Goal: Information Seeking & Learning: Find specific fact

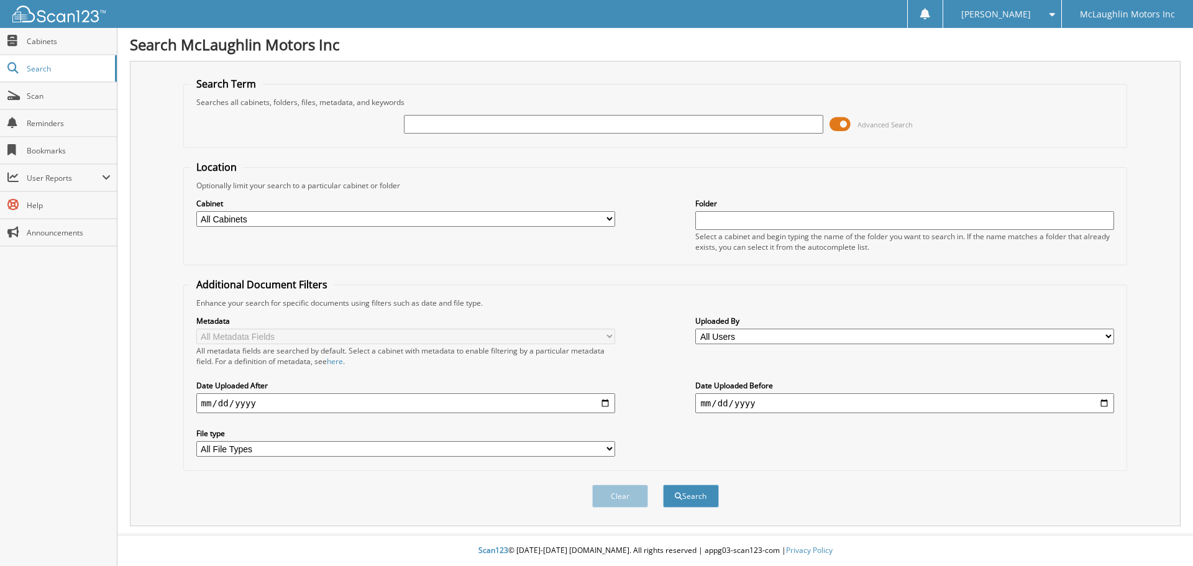
click at [443, 124] on input "text" at bounding box center [613, 124] width 419 height 19
type input "blonk"
click at [663, 485] on button "Search" at bounding box center [691, 496] width 56 height 23
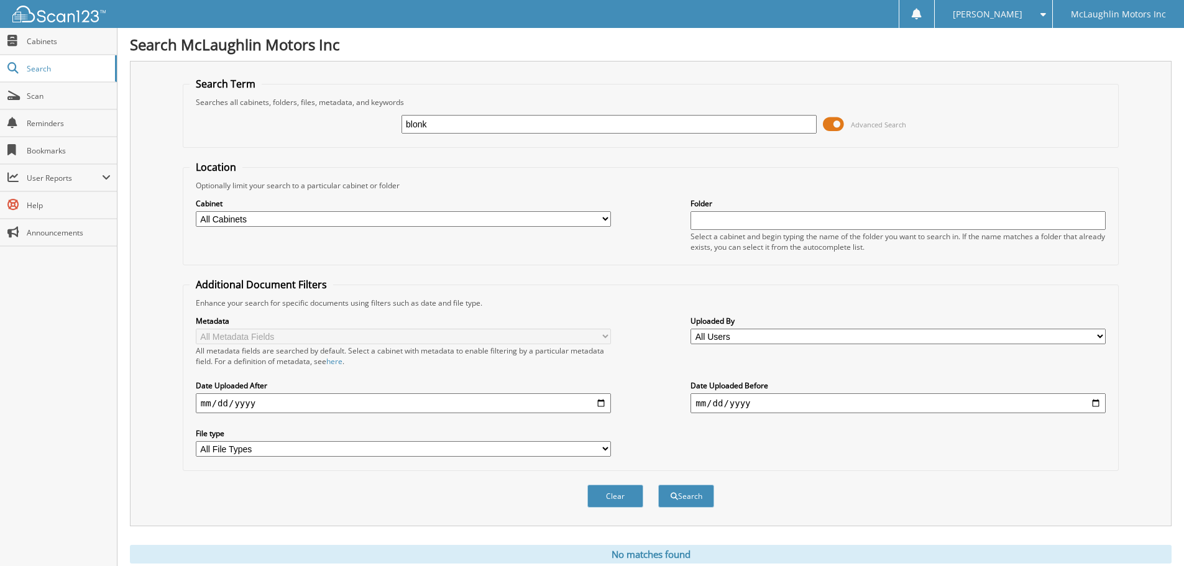
click at [418, 119] on input "blonk" at bounding box center [608, 124] width 415 height 19
type input "[PERSON_NAME]"
click at [658, 485] on button "Search" at bounding box center [686, 496] width 56 height 23
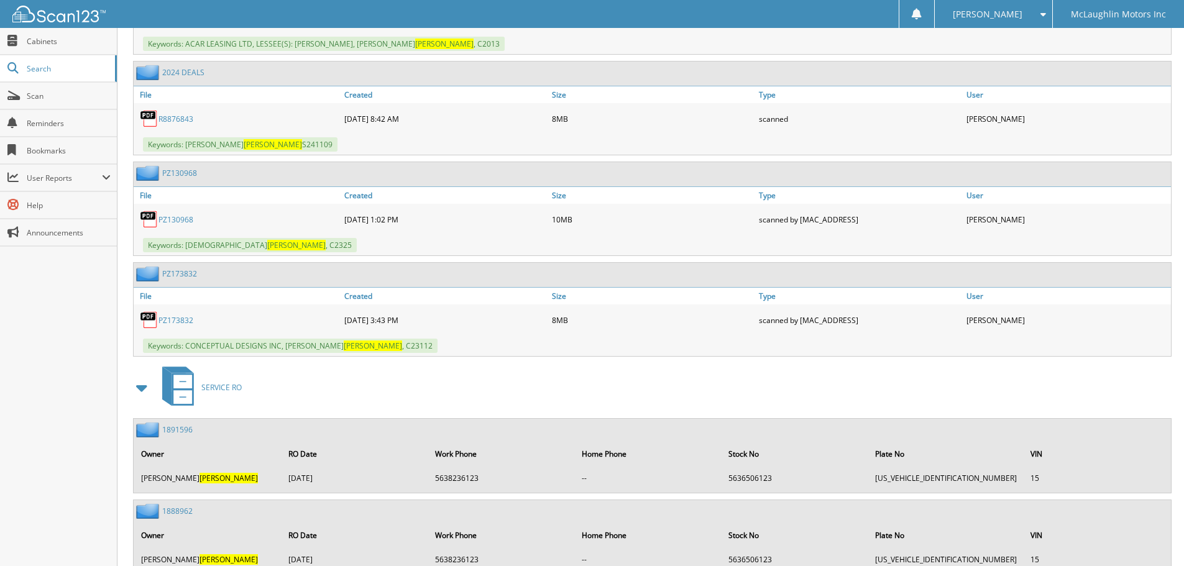
scroll to position [684, 0]
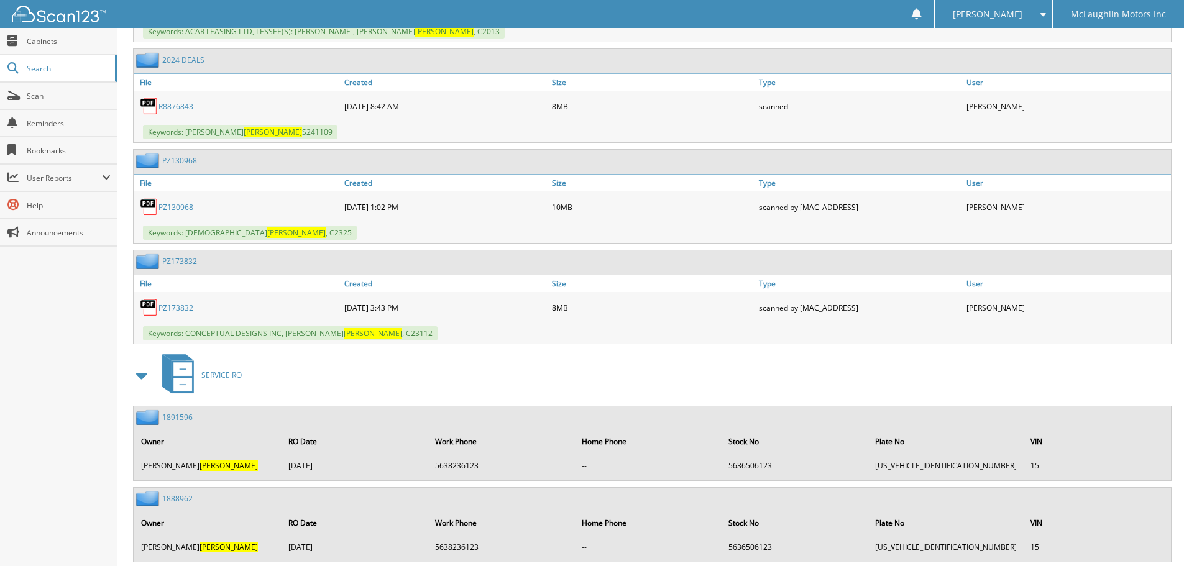
click at [171, 306] on link "PZ173832" at bounding box center [175, 308] width 35 height 11
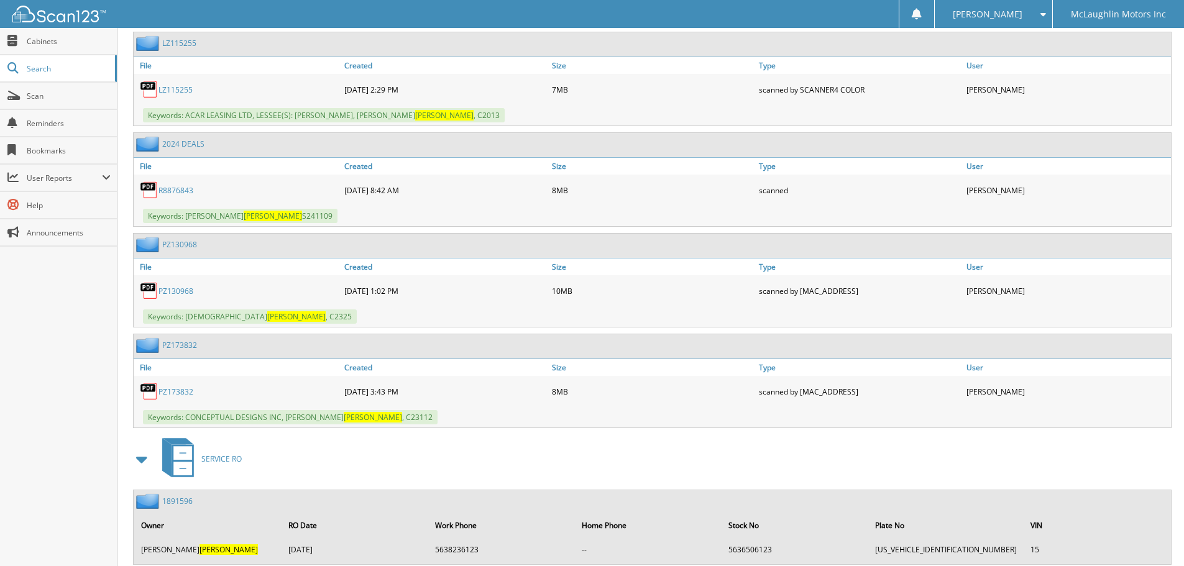
scroll to position [621, 0]
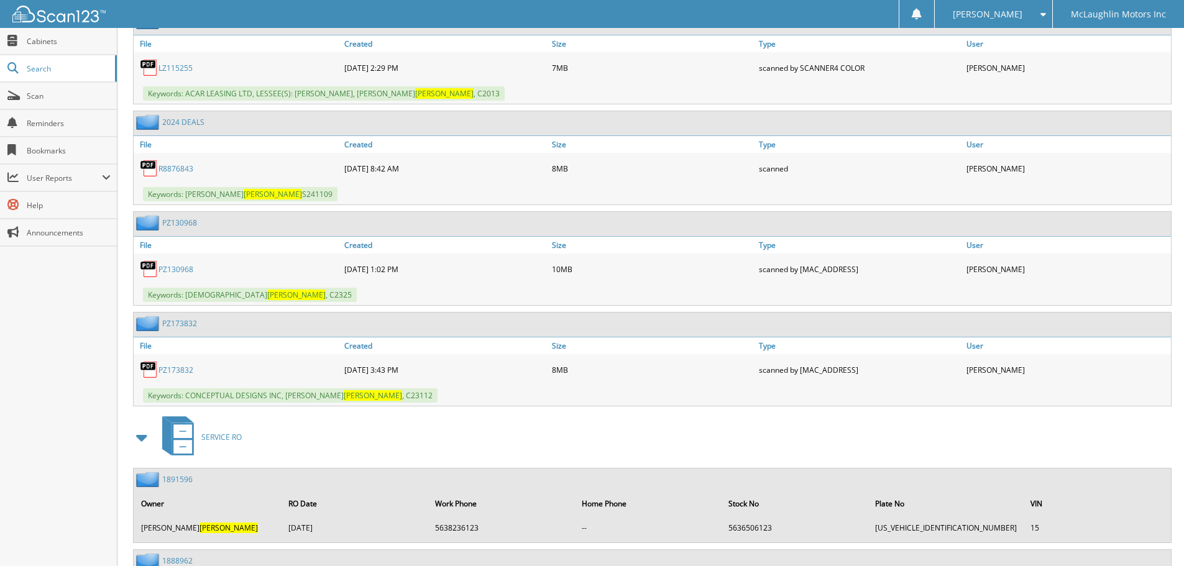
click at [170, 268] on link "PZ130968" at bounding box center [175, 269] width 35 height 11
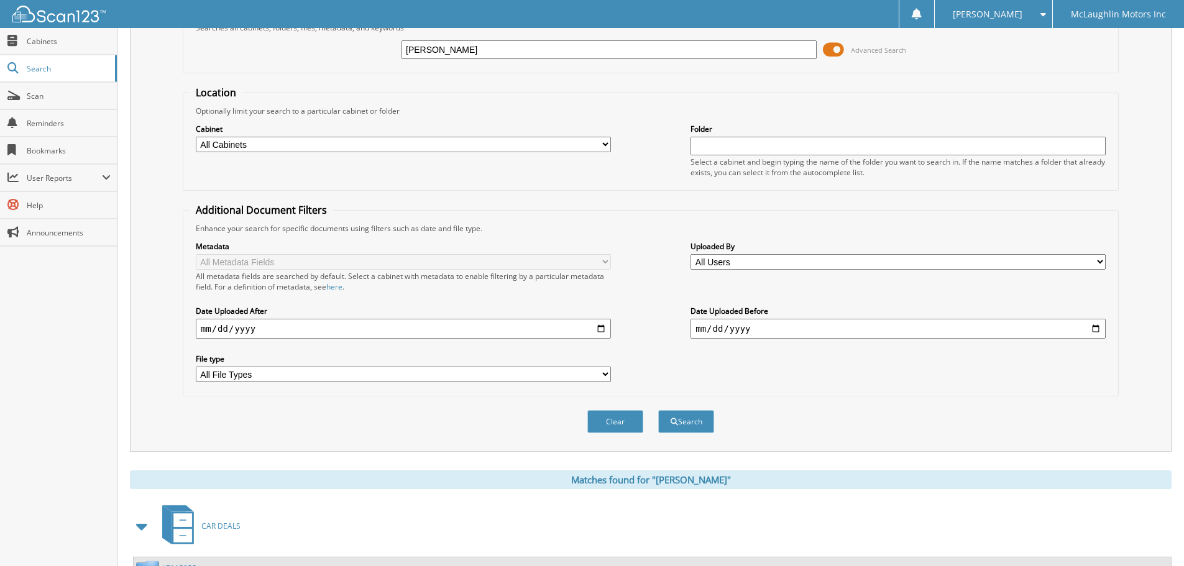
scroll to position [0, 0]
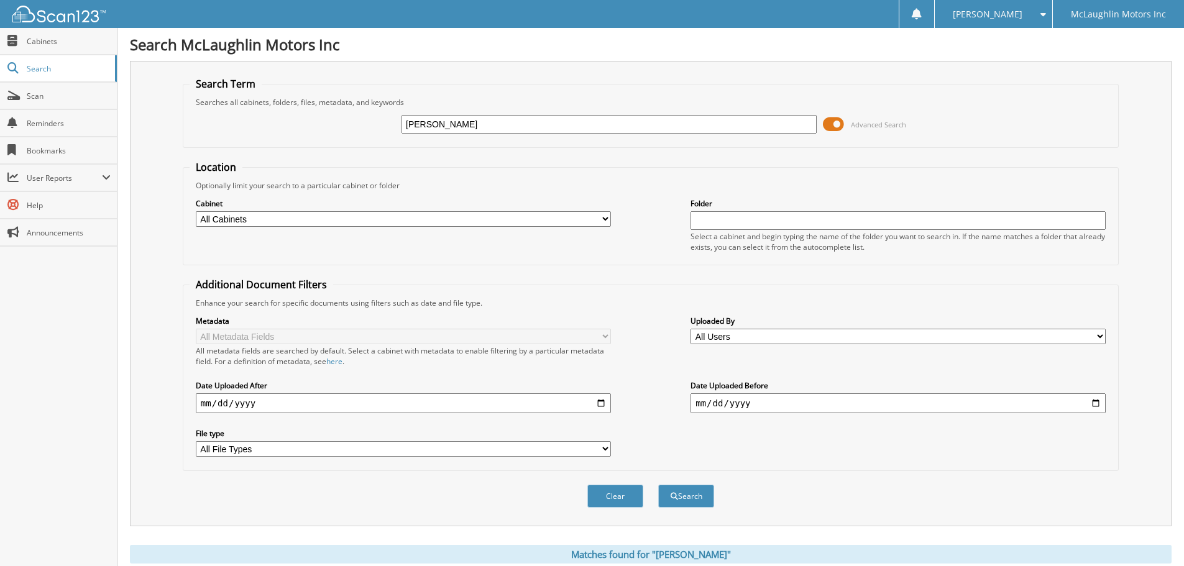
drag, startPoint x: 449, startPoint y: 126, endPoint x: 191, endPoint y: 88, distance: 260.6
click at [191, 88] on fieldset "Search Term Searches all cabinets, folders, files, metadata, and keywords blunk…" at bounding box center [651, 112] width 936 height 71
type input "[PERSON_NAME]"
click at [658, 485] on button "Search" at bounding box center [686, 496] width 56 height 23
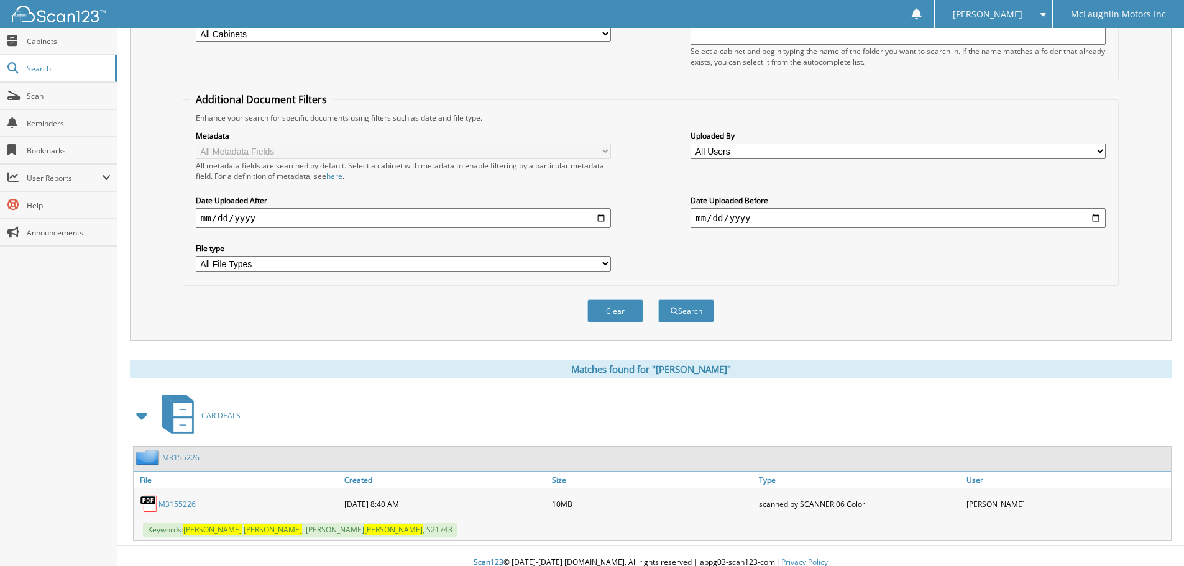
scroll to position [198, 0]
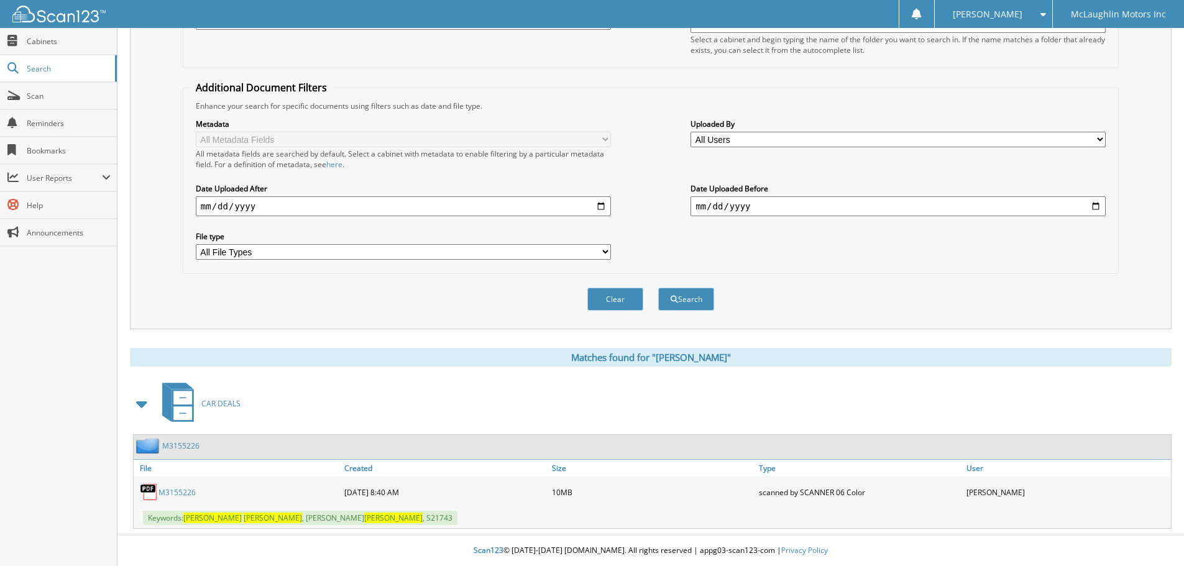
click at [183, 490] on link "M3155226" at bounding box center [176, 492] width 37 height 11
